Goal: Information Seeking & Learning: Learn about a topic

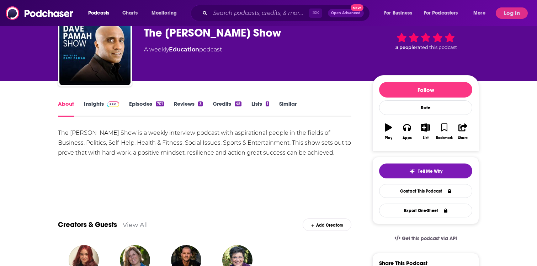
scroll to position [30, 0]
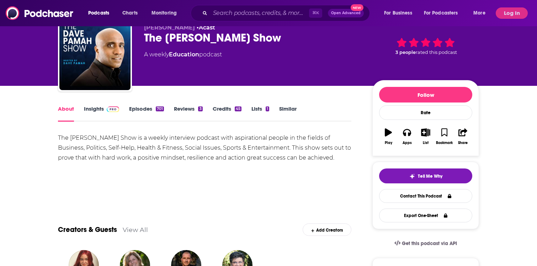
click at [94, 108] on link "Insights" at bounding box center [101, 114] width 35 height 16
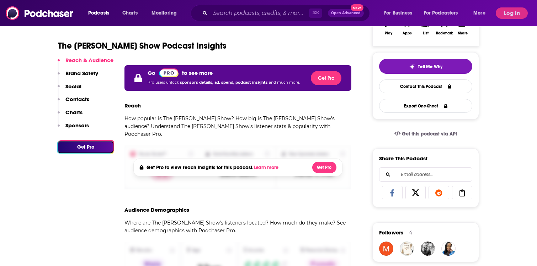
scroll to position [103, 0]
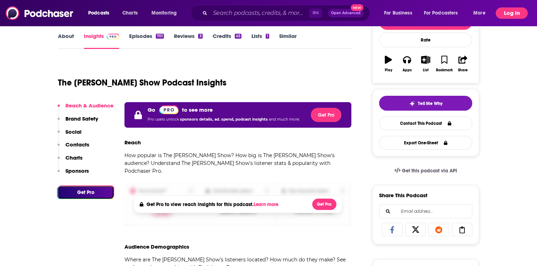
click at [519, 7] on button "Log In" at bounding box center [511, 12] width 32 height 11
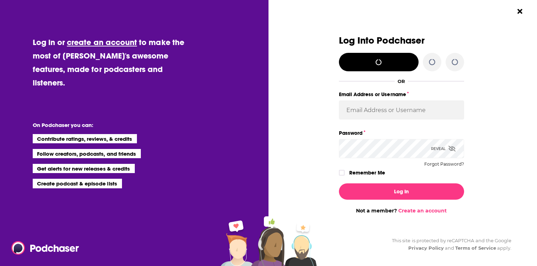
scroll to position [0, 0]
type input "lrenschler"
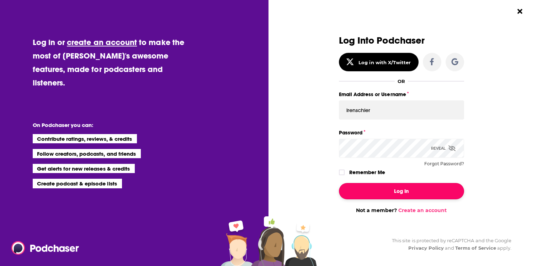
click at [383, 194] on button "Log In" at bounding box center [401, 191] width 125 height 16
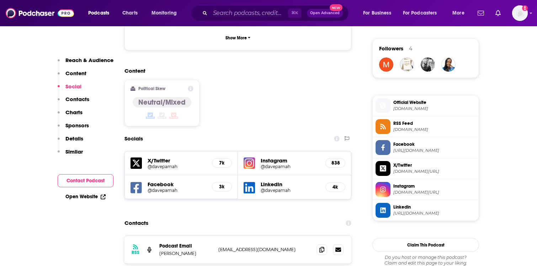
scroll to position [517, 0]
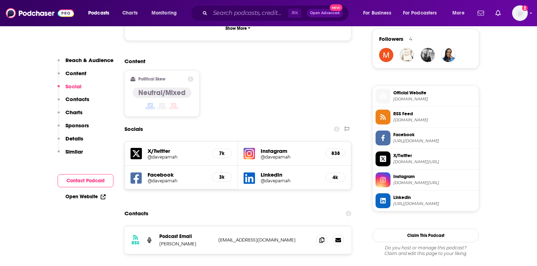
click at [273, 155] on h5 "@davepamah" at bounding box center [289, 157] width 59 height 5
